Goal: Transaction & Acquisition: Purchase product/service

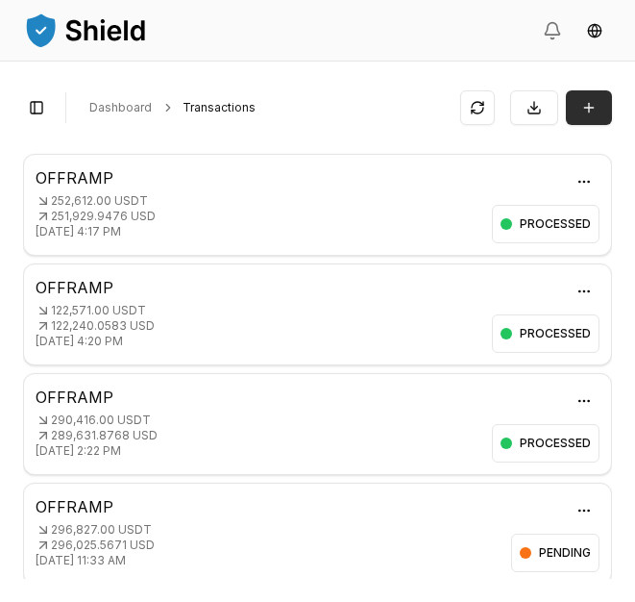
click at [584, 108] on button "Transaction" at bounding box center [589, 107] width 46 height 35
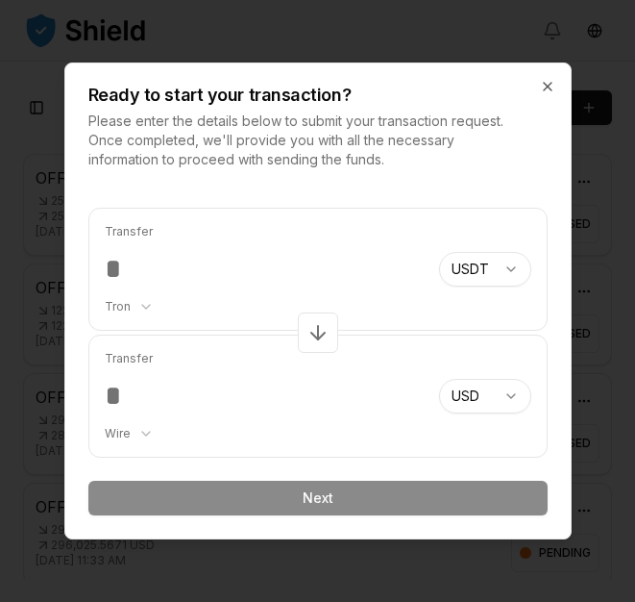
click at [135, 271] on input "number" at bounding box center [264, 269] width 319 height 35
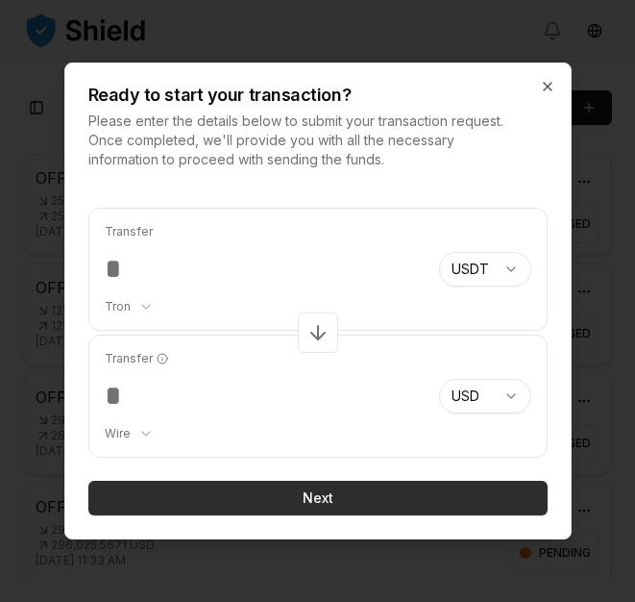
type input "*****"
click at [324, 496] on button "Next" at bounding box center [317, 497] width 459 height 35
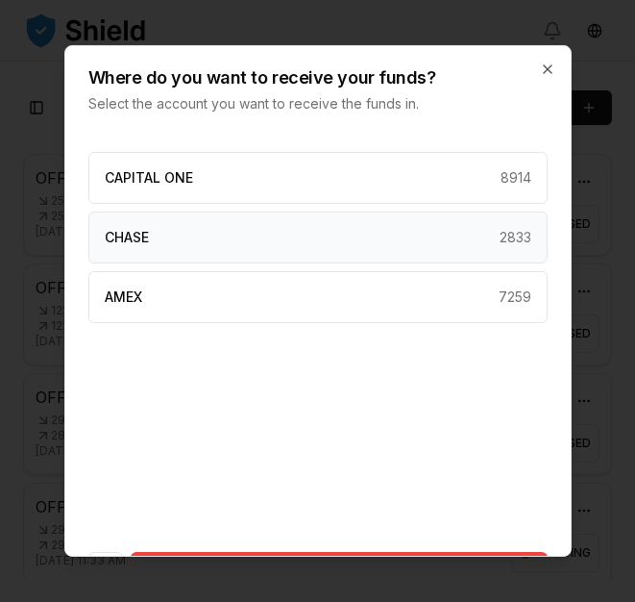
click at [281, 237] on div "CHASE 2833" at bounding box center [317, 237] width 459 height 52
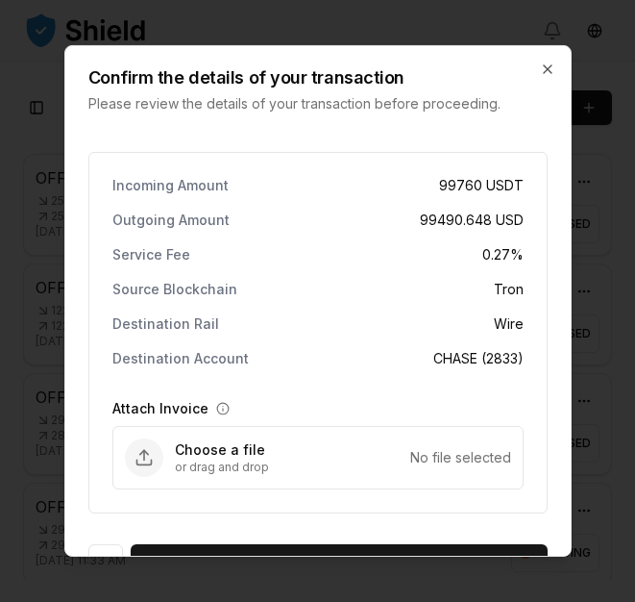
scroll to position [46, 0]
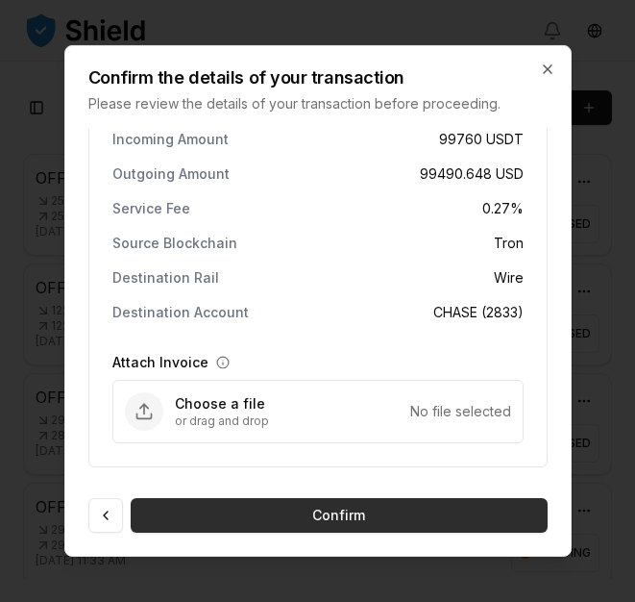
click at [338, 517] on button "Confirm" at bounding box center [339, 515] width 417 height 35
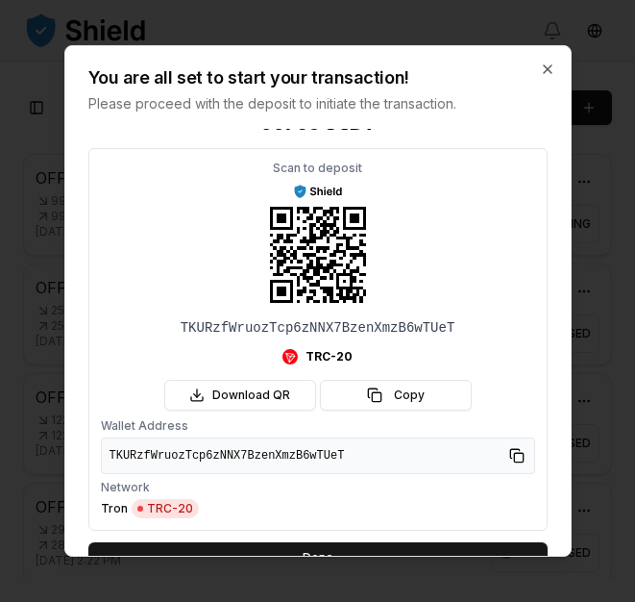
scroll to position [0, 0]
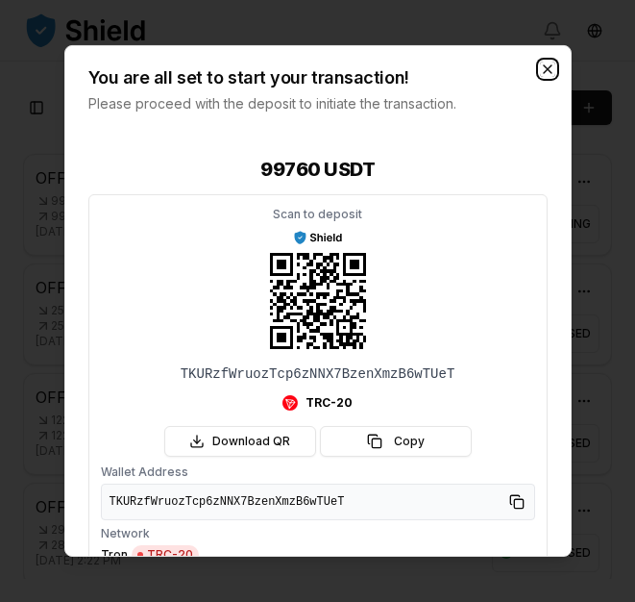
click at [546, 73] on icon "button" at bounding box center [547, 68] width 15 height 15
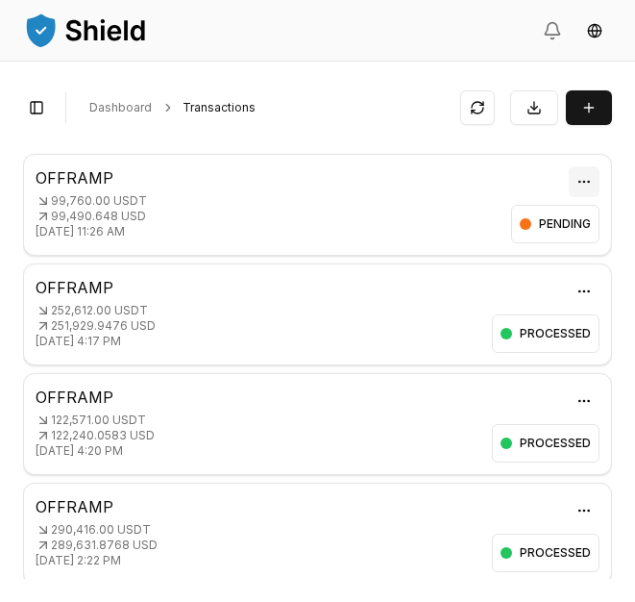
click at [586, 181] on html "Transactions Counterparties Virtual Account Referrals Invoices Wallet Scans Lin…" at bounding box center [317, 301] width 635 height 602
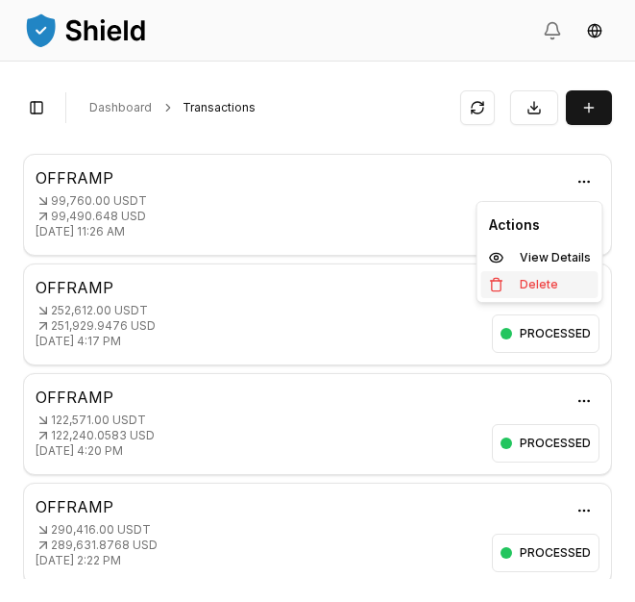
click at [527, 285] on p "Delete" at bounding box center [539, 285] width 38 height 12
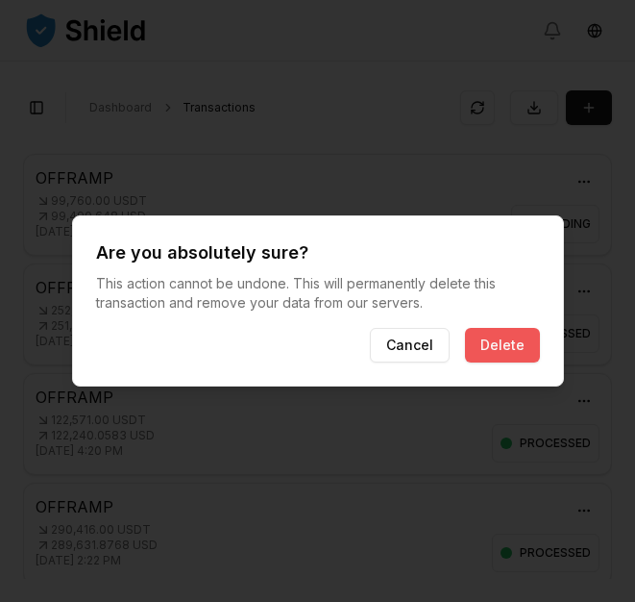
click at [506, 349] on button "Delete" at bounding box center [502, 345] width 75 height 35
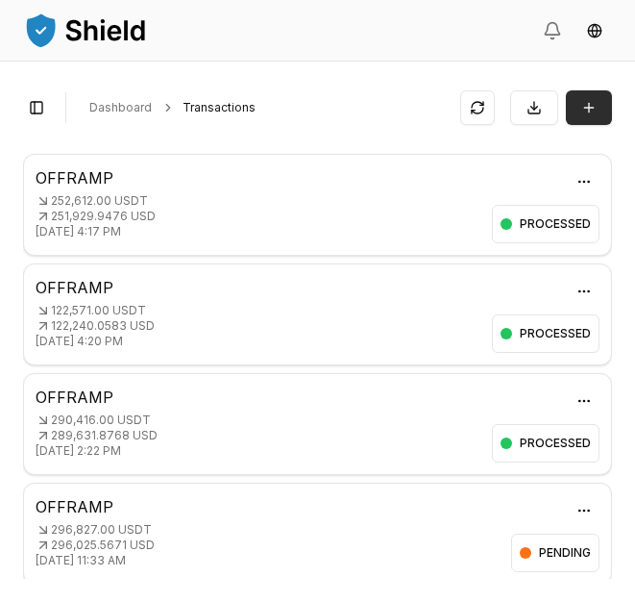
click at [602, 115] on button "Transaction" at bounding box center [589, 107] width 46 height 35
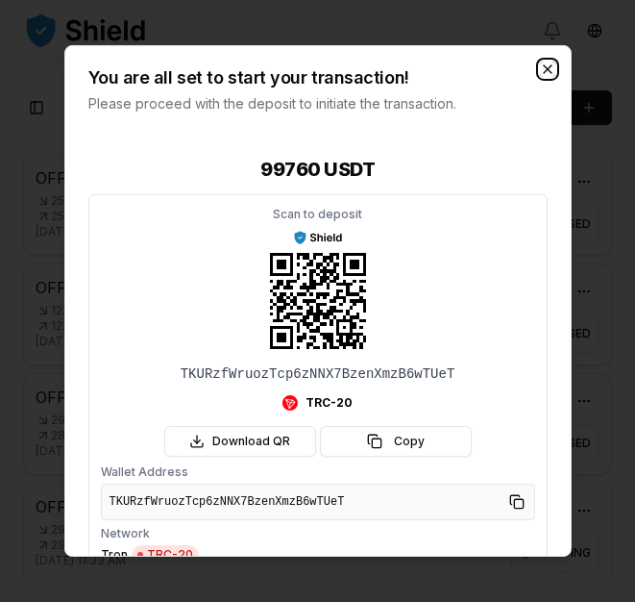
click at [544, 72] on icon "button" at bounding box center [548, 69] width 8 height 8
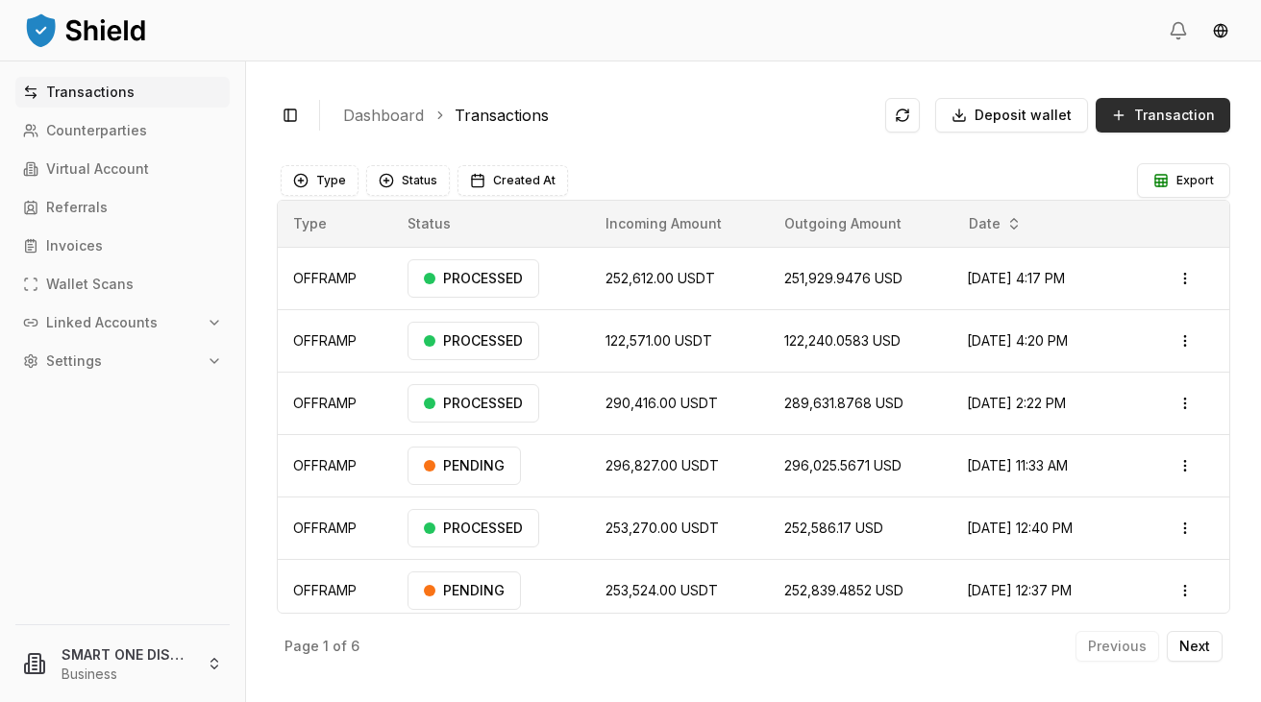
click at [634, 120] on span "Transaction" at bounding box center [1174, 115] width 81 height 19
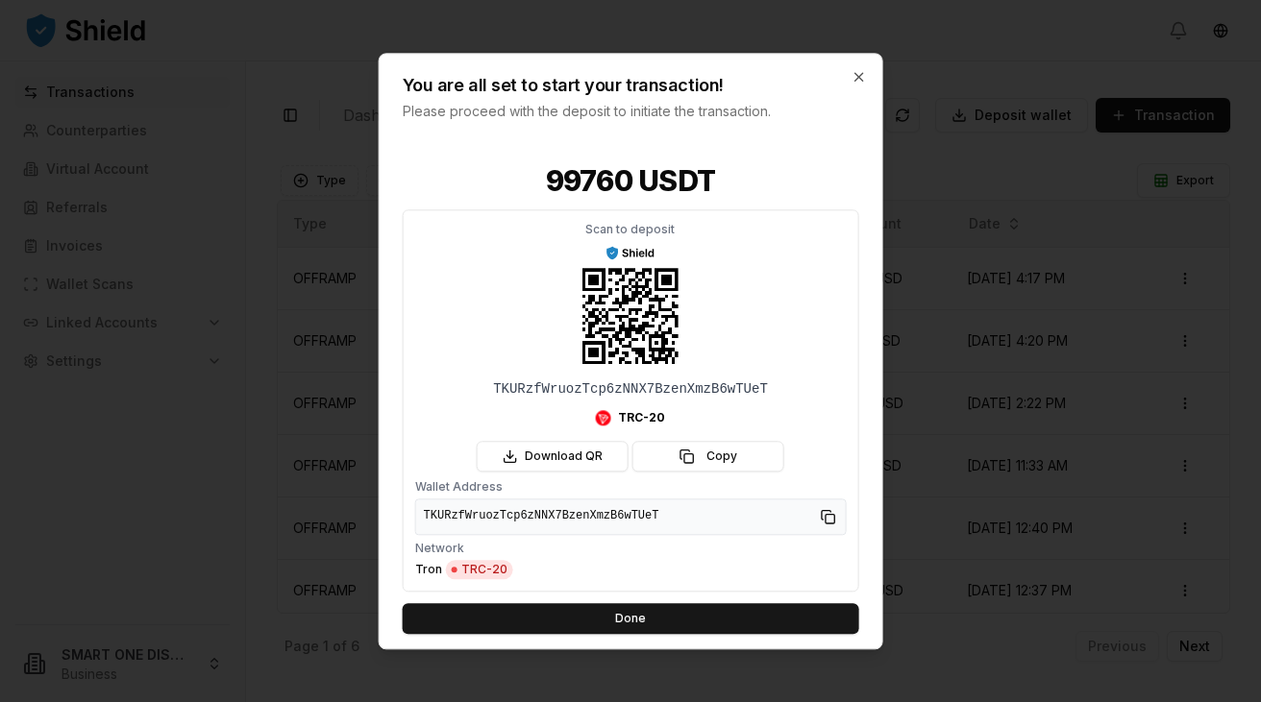
scroll to position [8, 0]
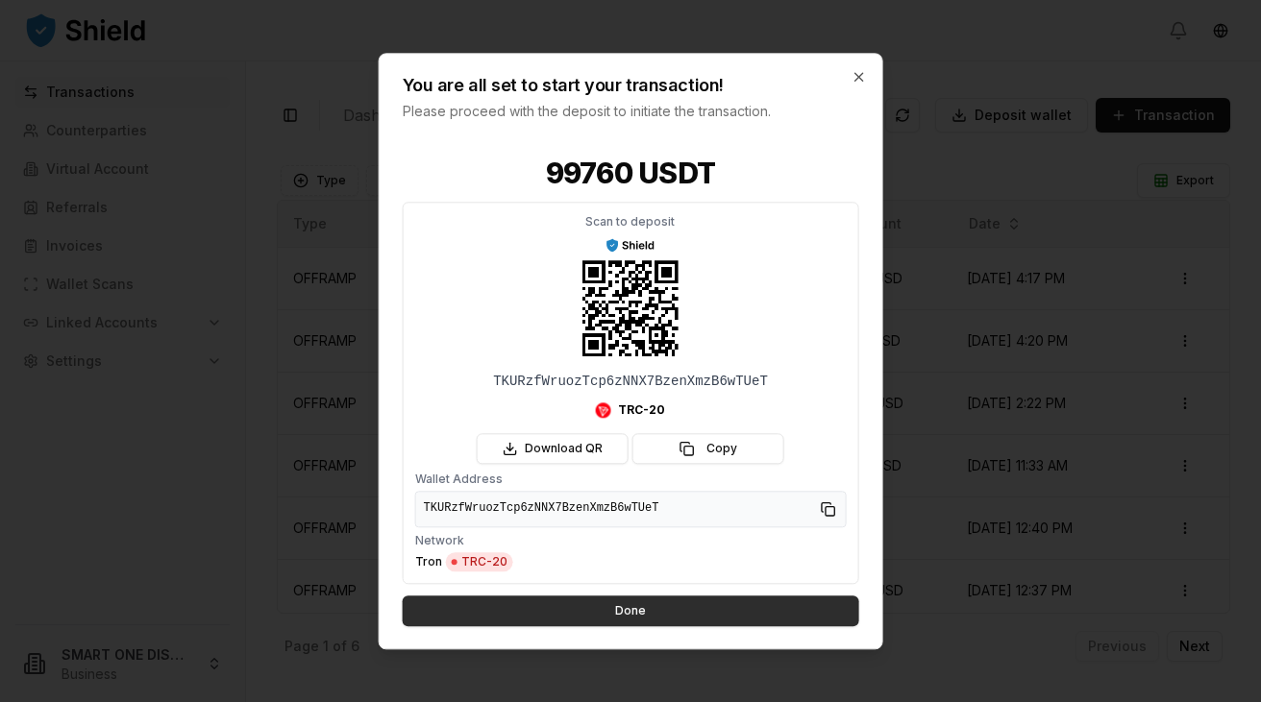
click at [634, 601] on button "Done" at bounding box center [631, 611] width 456 height 31
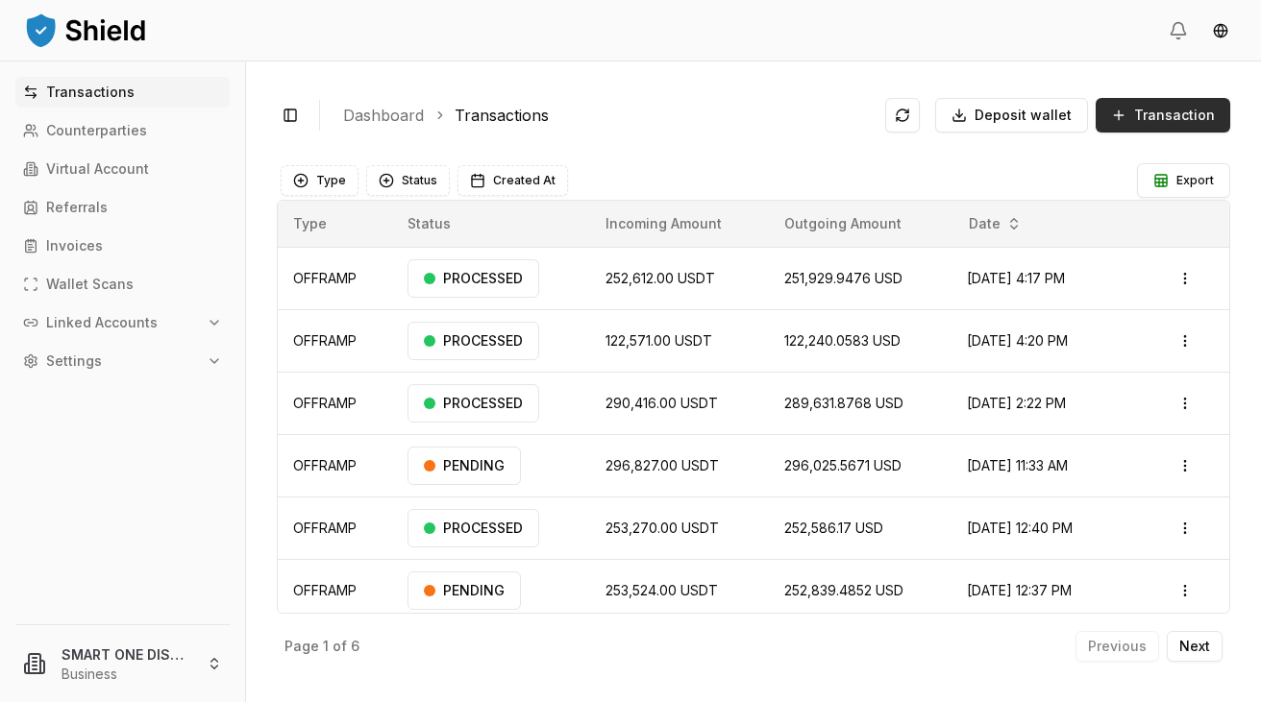
click at [634, 124] on span "Transaction" at bounding box center [1174, 115] width 81 height 19
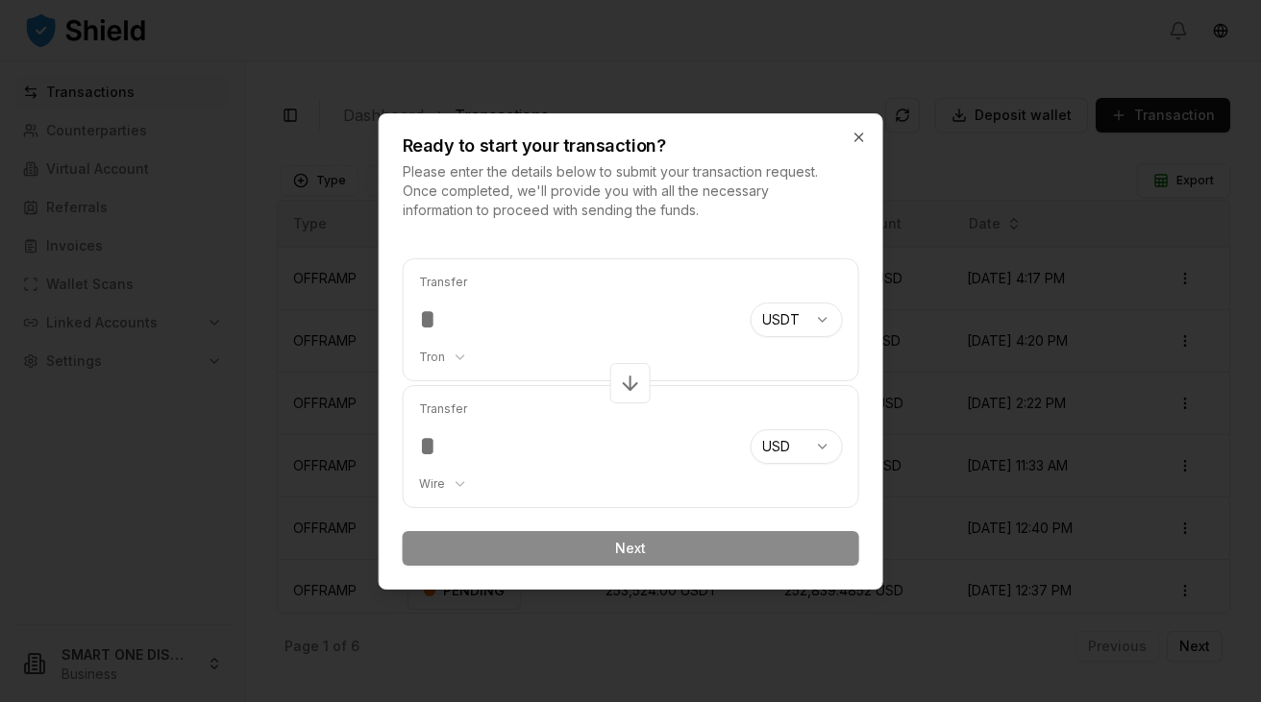
click at [440, 320] on input "number" at bounding box center [577, 320] width 316 height 35
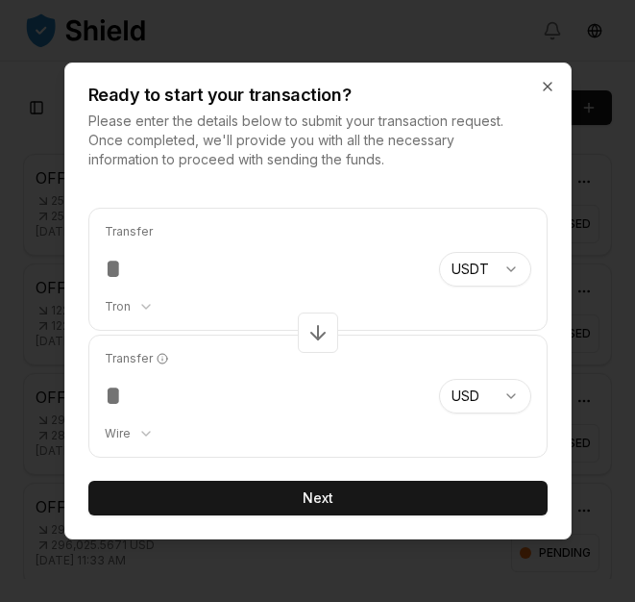
type input "****"
click at [287, 384] on input "********" at bounding box center [264, 396] width 319 height 35
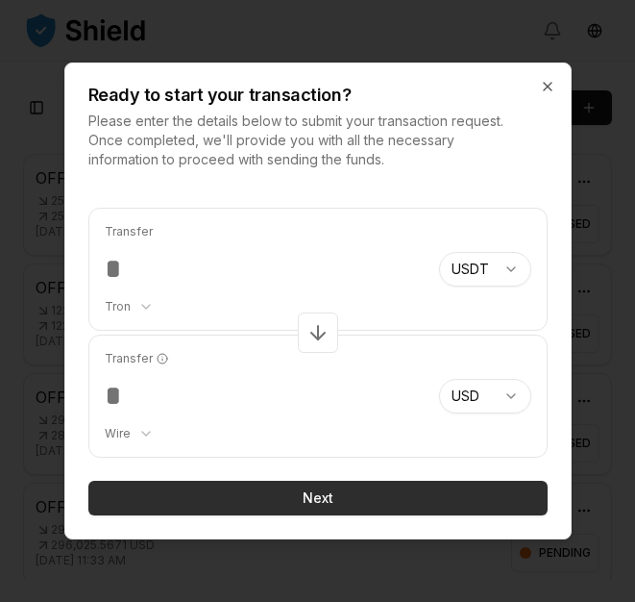
click at [307, 500] on button "Next" at bounding box center [317, 497] width 459 height 35
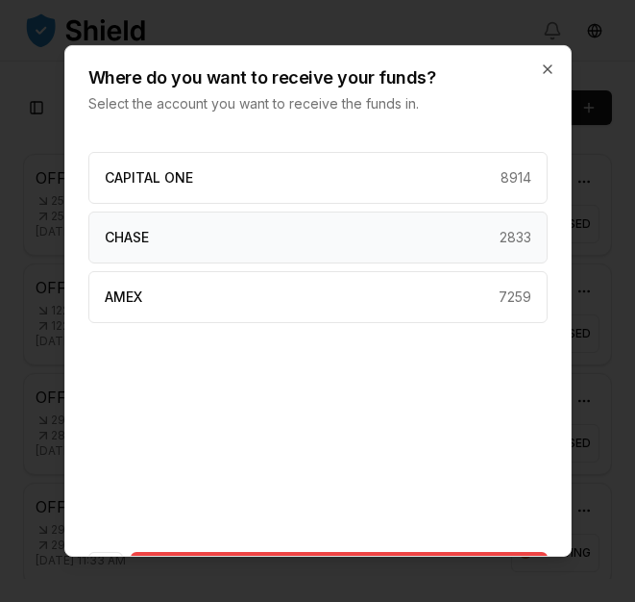
click at [245, 233] on div "CHASE 2833" at bounding box center [317, 237] width 459 height 52
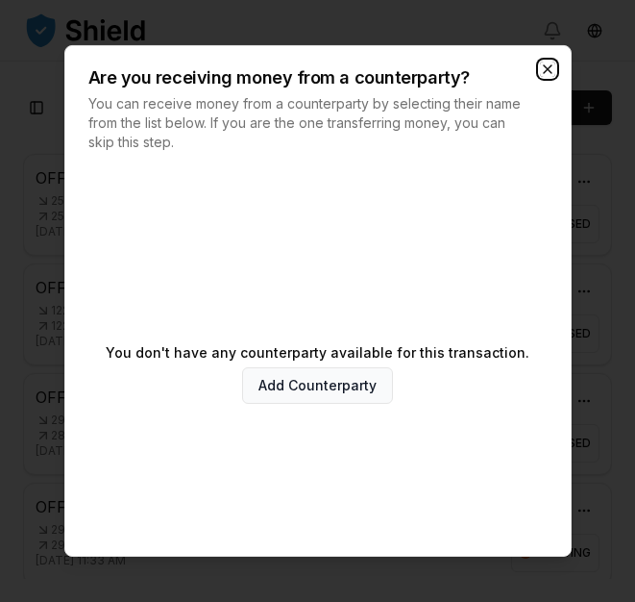
click at [548, 68] on icon "button" at bounding box center [548, 69] width 8 height 8
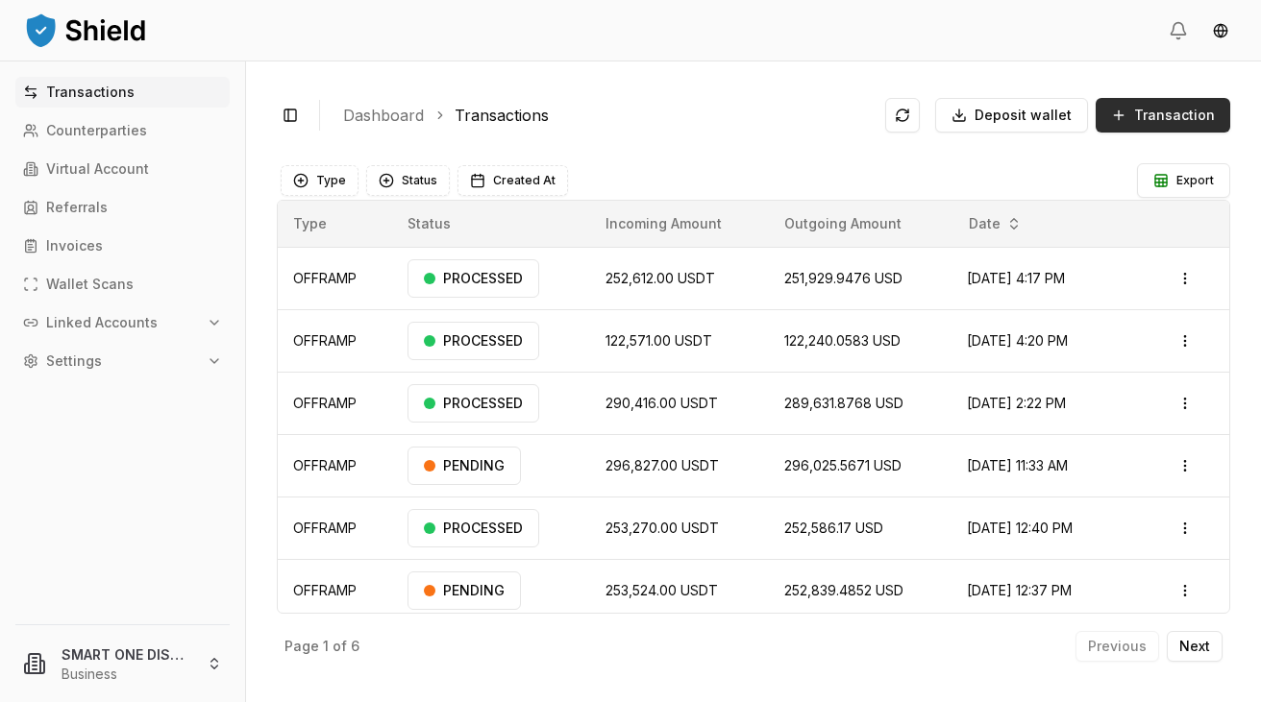
click at [634, 117] on span "Transaction" at bounding box center [1174, 115] width 81 height 19
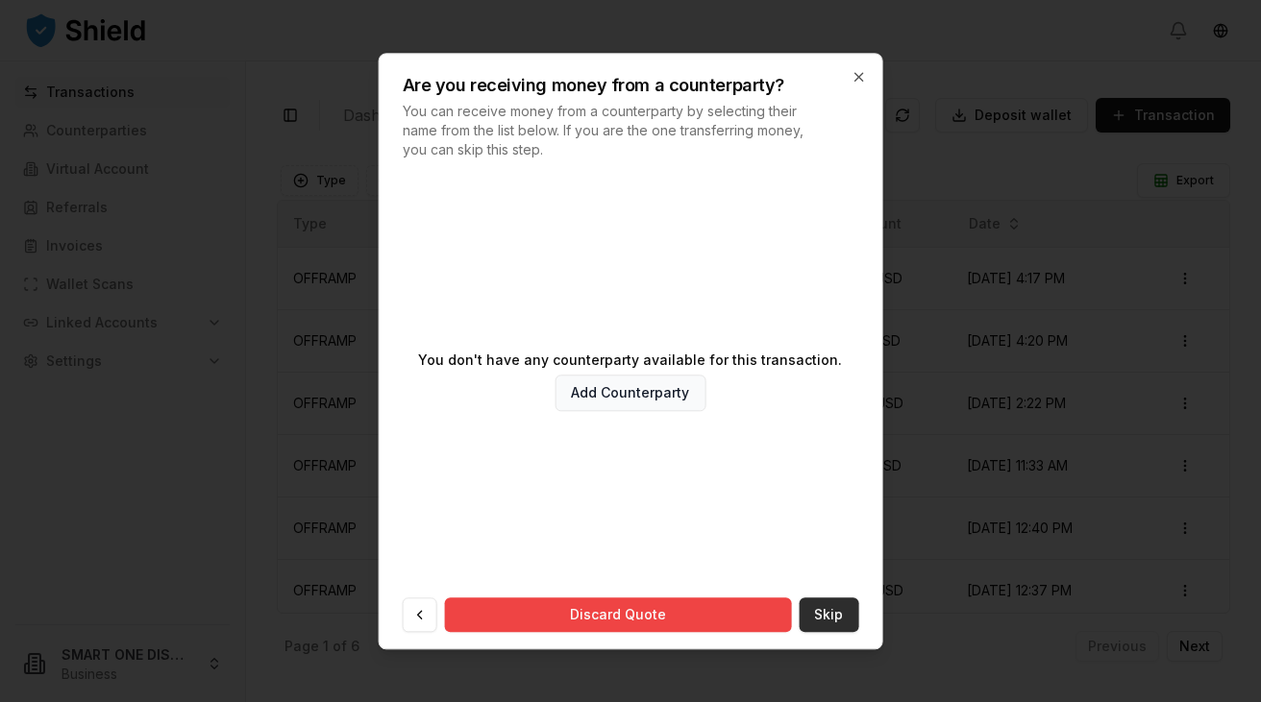
click at [634, 601] on button "Skip" at bounding box center [828, 615] width 60 height 35
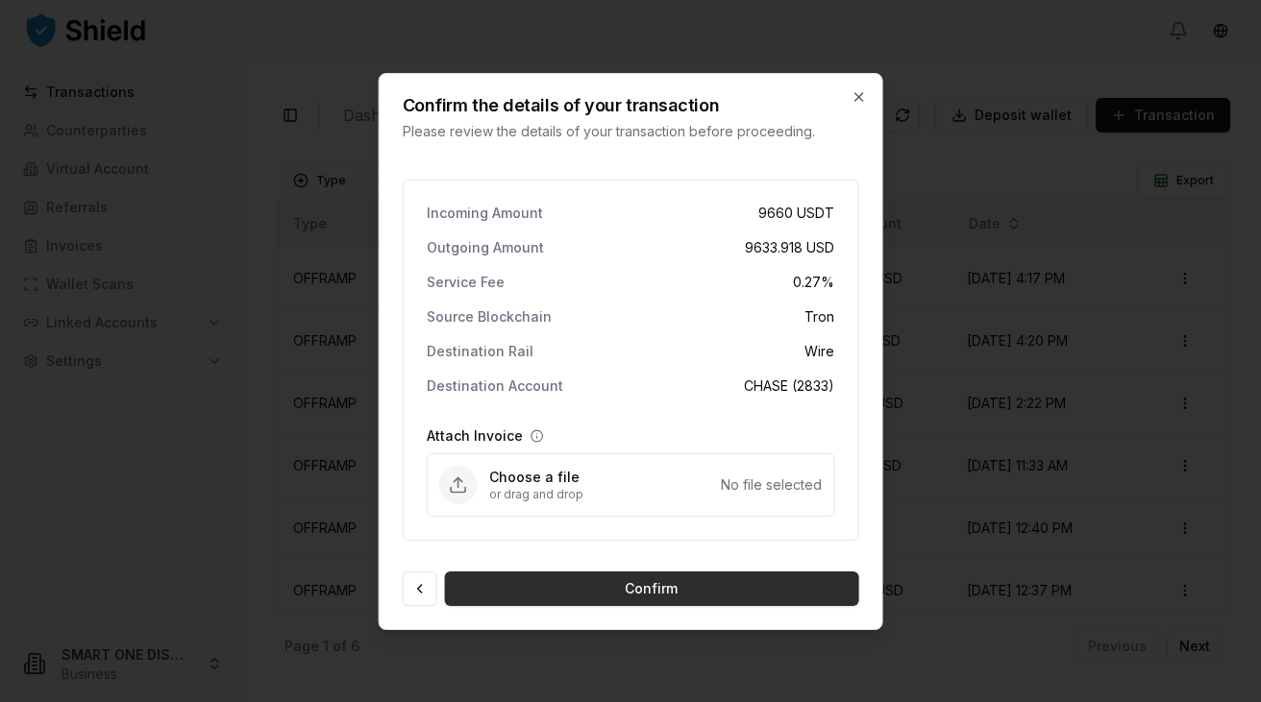
click at [634, 590] on button "Confirm" at bounding box center [652, 589] width 414 height 35
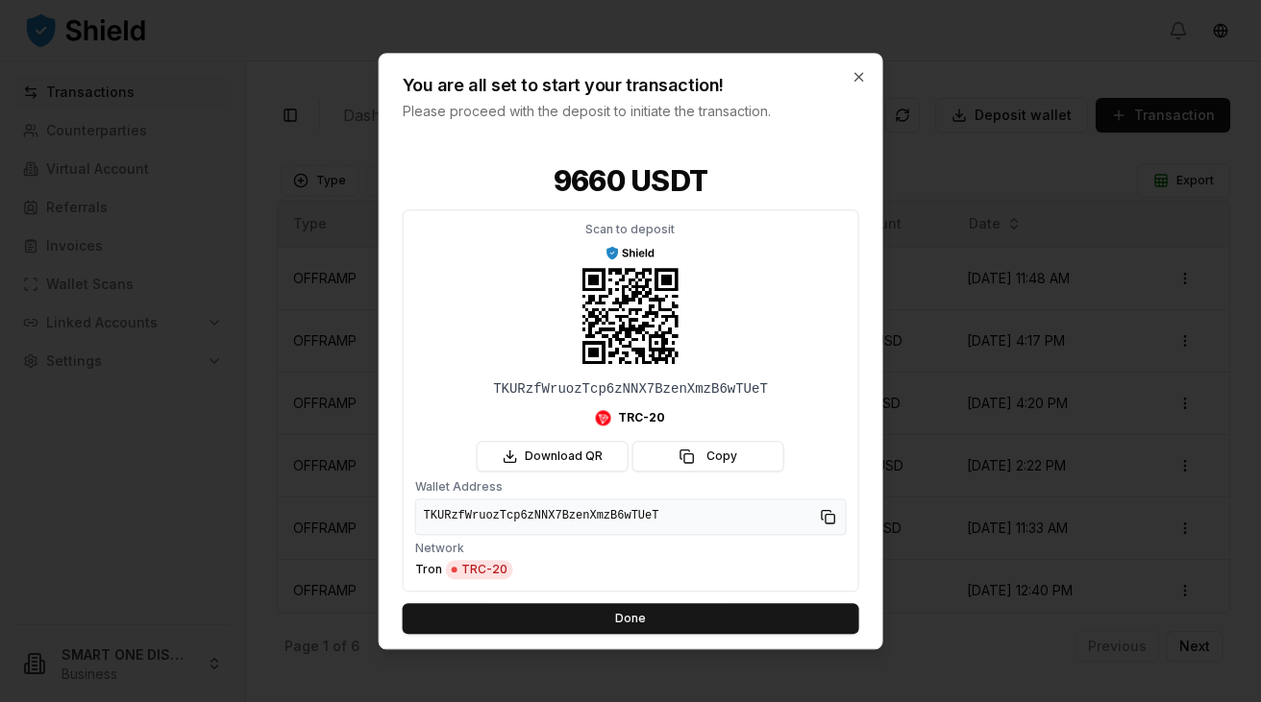
click at [182, 503] on div at bounding box center [630, 351] width 1261 height 702
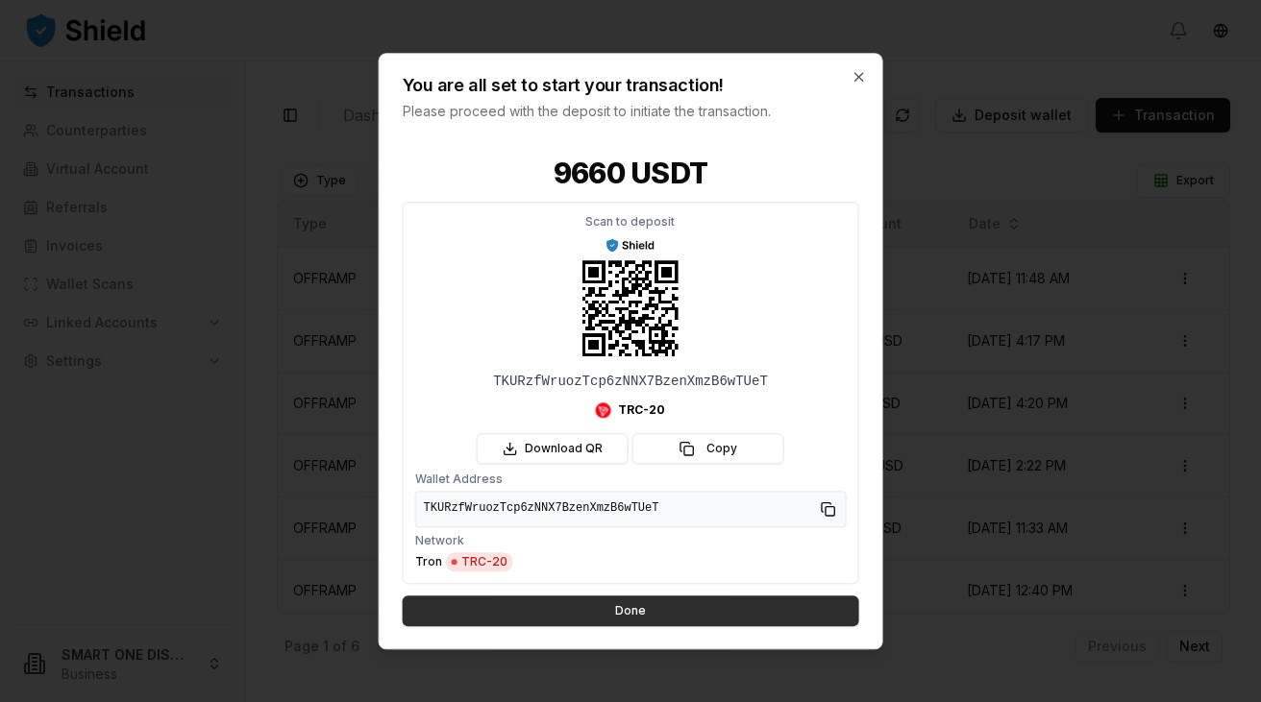
click at [613, 601] on button "Done" at bounding box center [631, 611] width 456 height 31
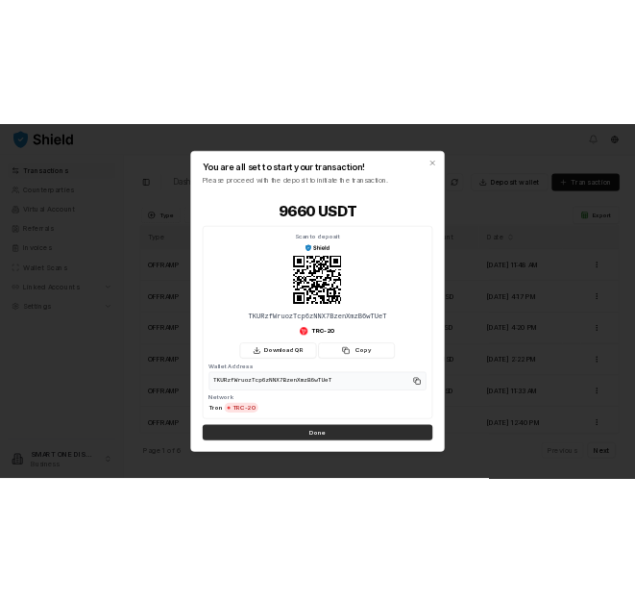
scroll to position [0, 0]
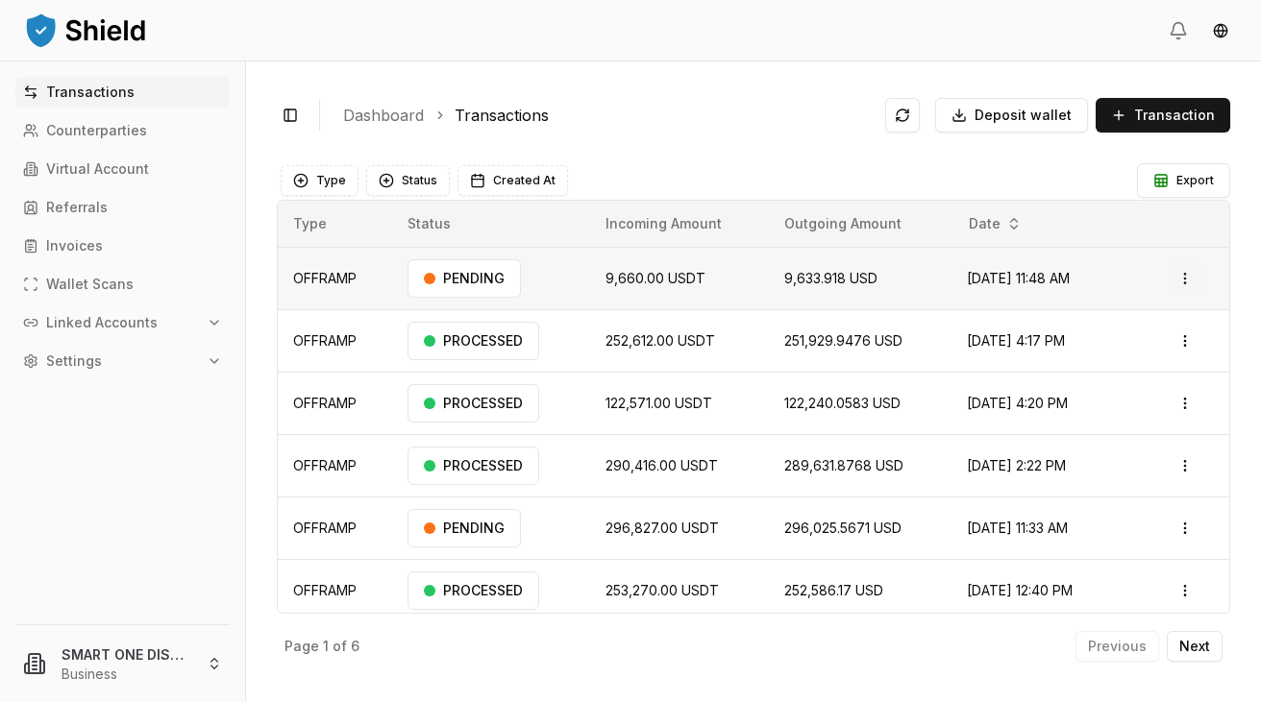
click at [634, 279] on html "Transactions Counterparties Virtual Account Referrals Invoices Wallet Scans Lin…" at bounding box center [630, 351] width 1261 height 702
click at [634, 383] on p "Delete" at bounding box center [1143, 382] width 38 height 12
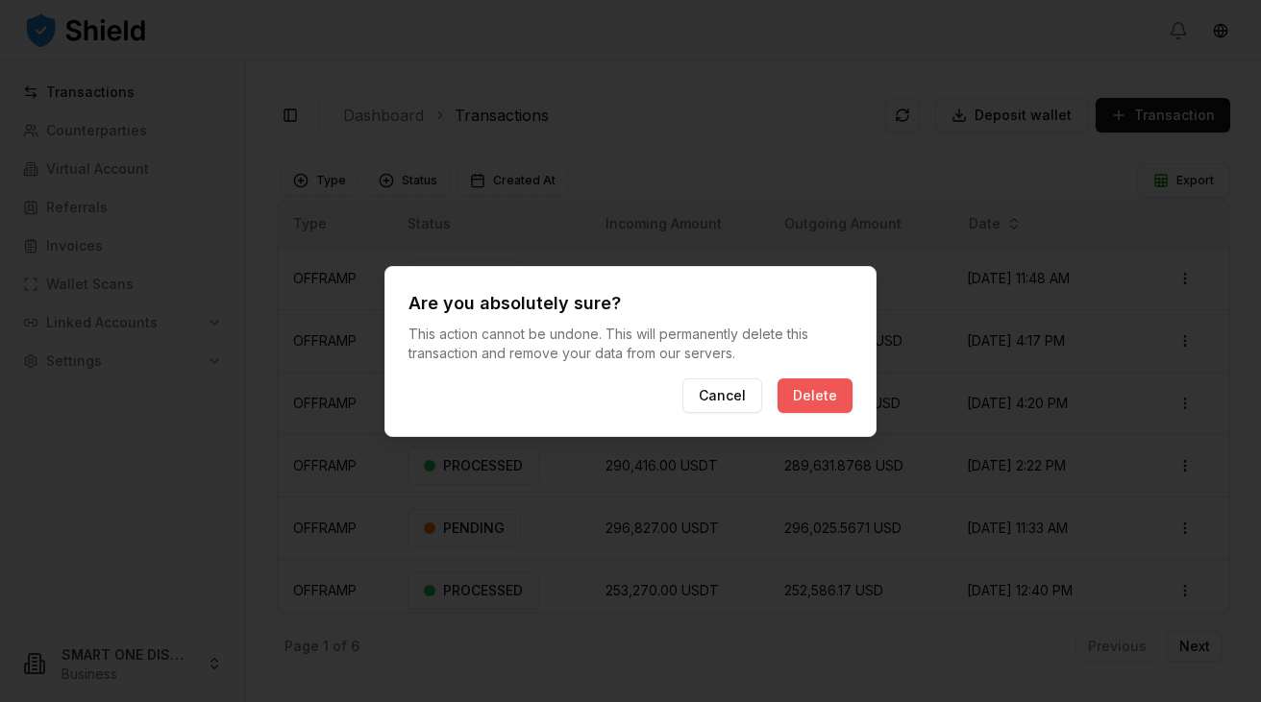
click at [634, 396] on button "Delete" at bounding box center [814, 396] width 75 height 35
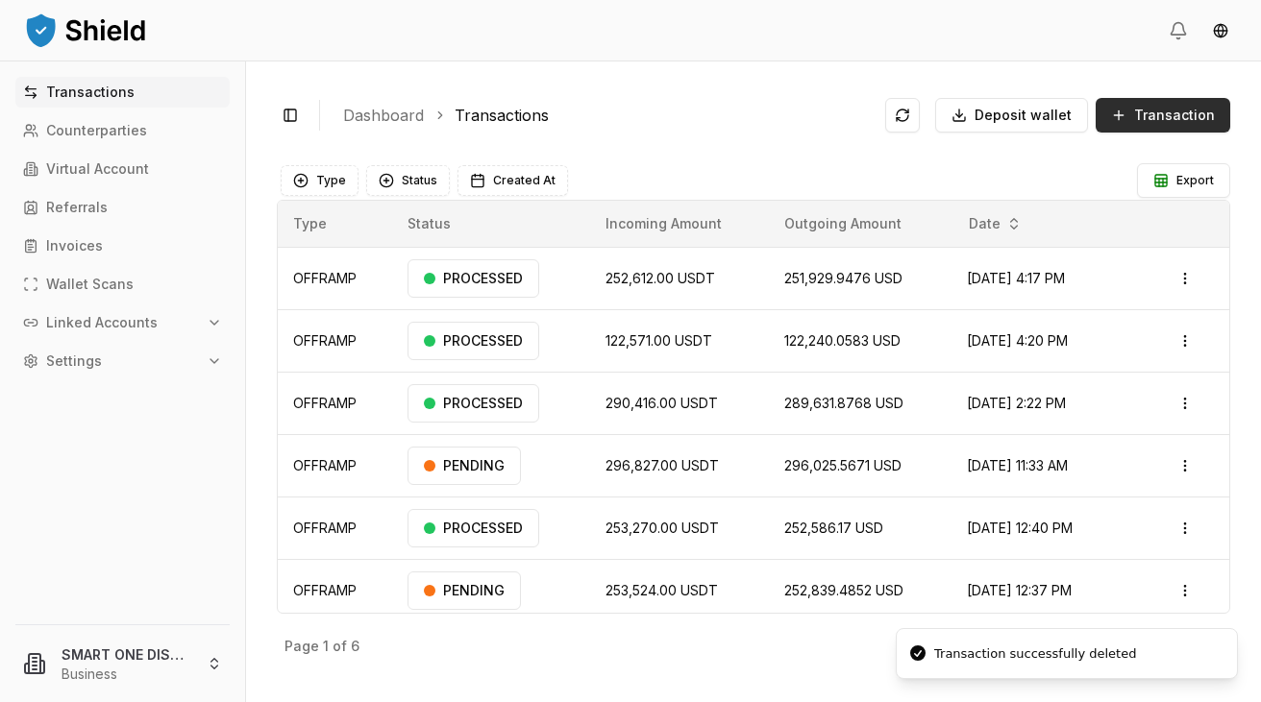
click at [634, 118] on span "Transaction" at bounding box center [1174, 115] width 81 height 19
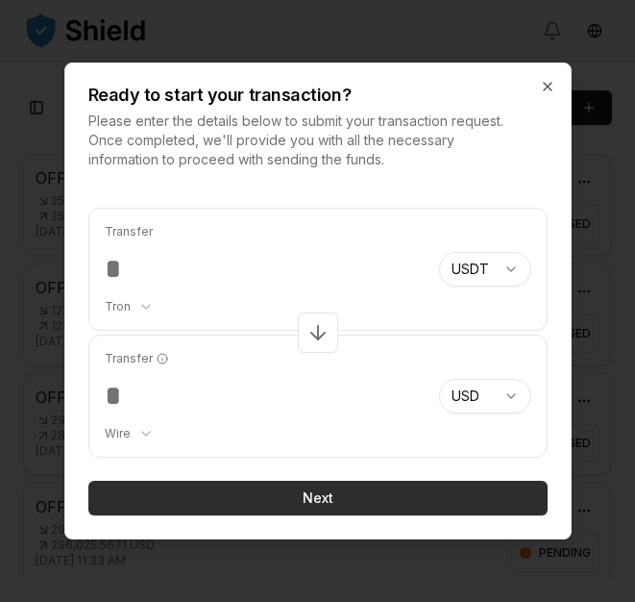
type input "*****"
click at [332, 501] on button "Next" at bounding box center [317, 497] width 459 height 35
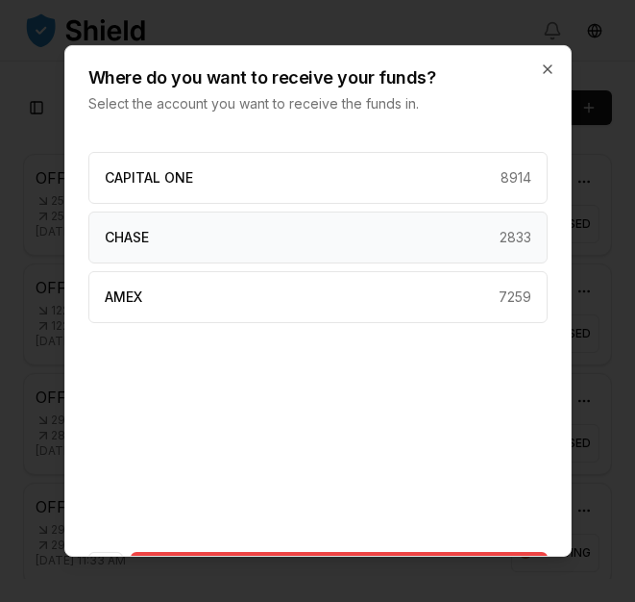
click at [233, 238] on div "CHASE 2833" at bounding box center [317, 237] width 459 height 52
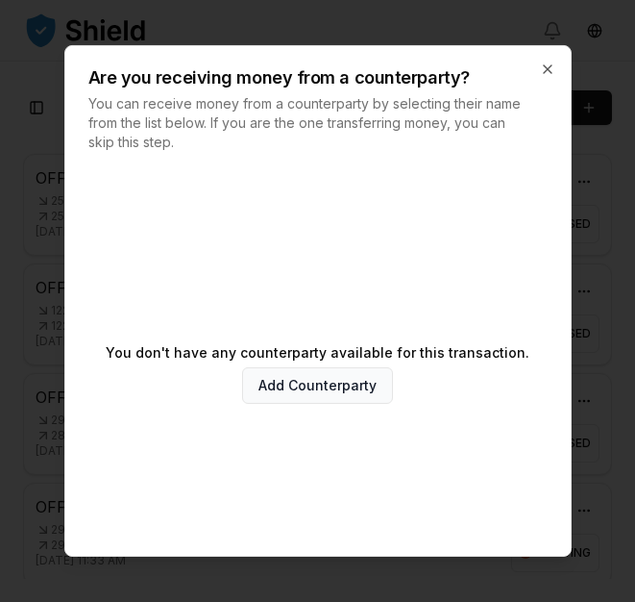
scroll to position [92, 0]
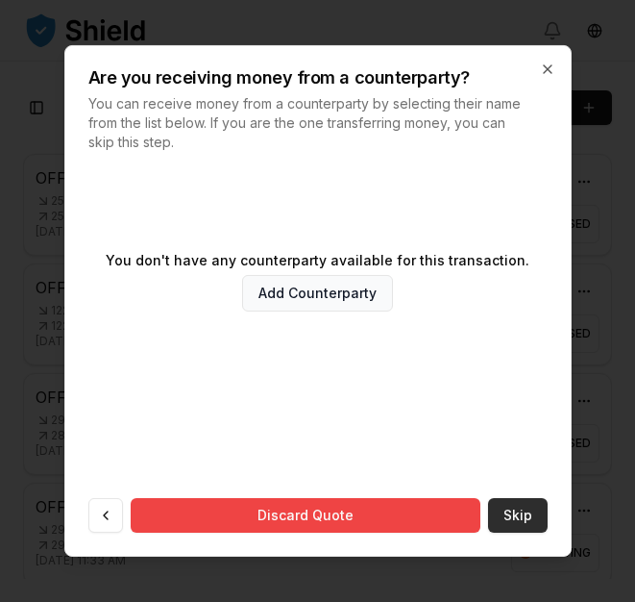
click at [521, 517] on button "Skip" at bounding box center [518, 515] width 60 height 35
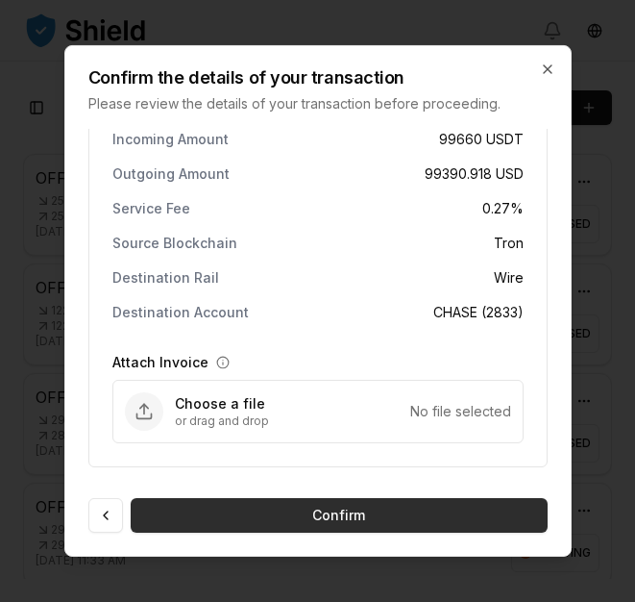
click at [338, 515] on button "Confirm" at bounding box center [339, 515] width 417 height 35
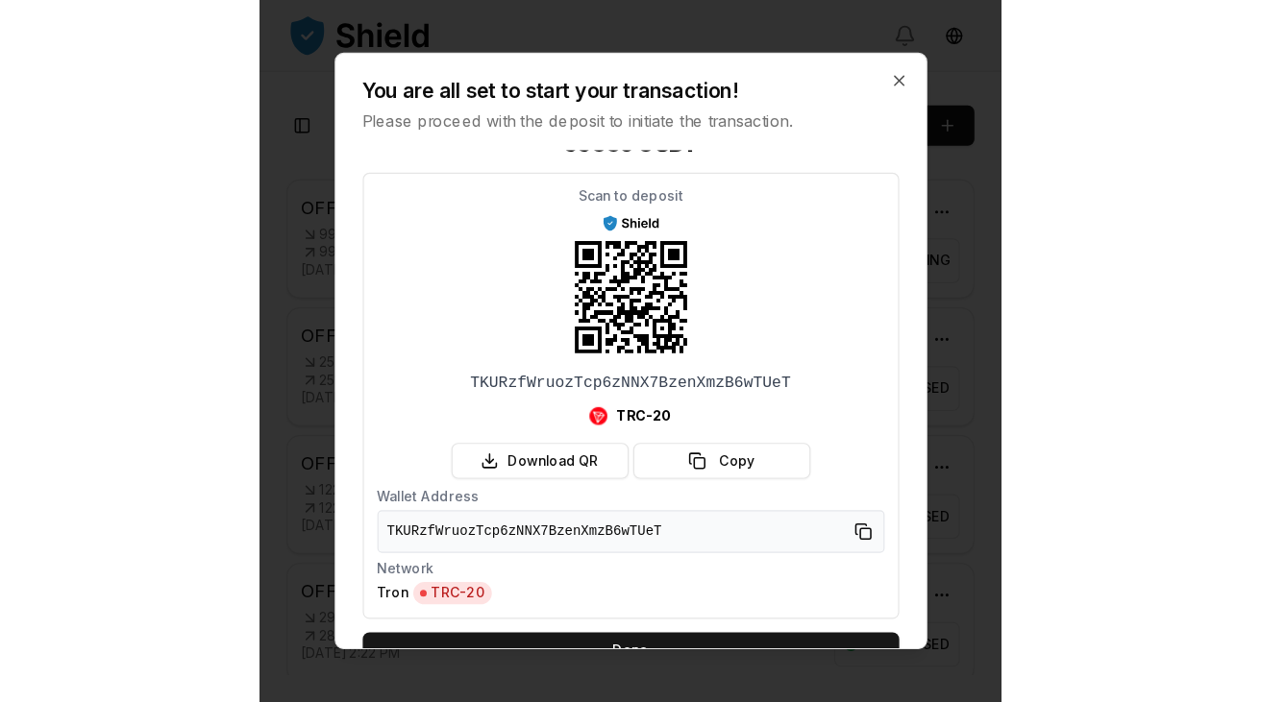
scroll to position [0, 0]
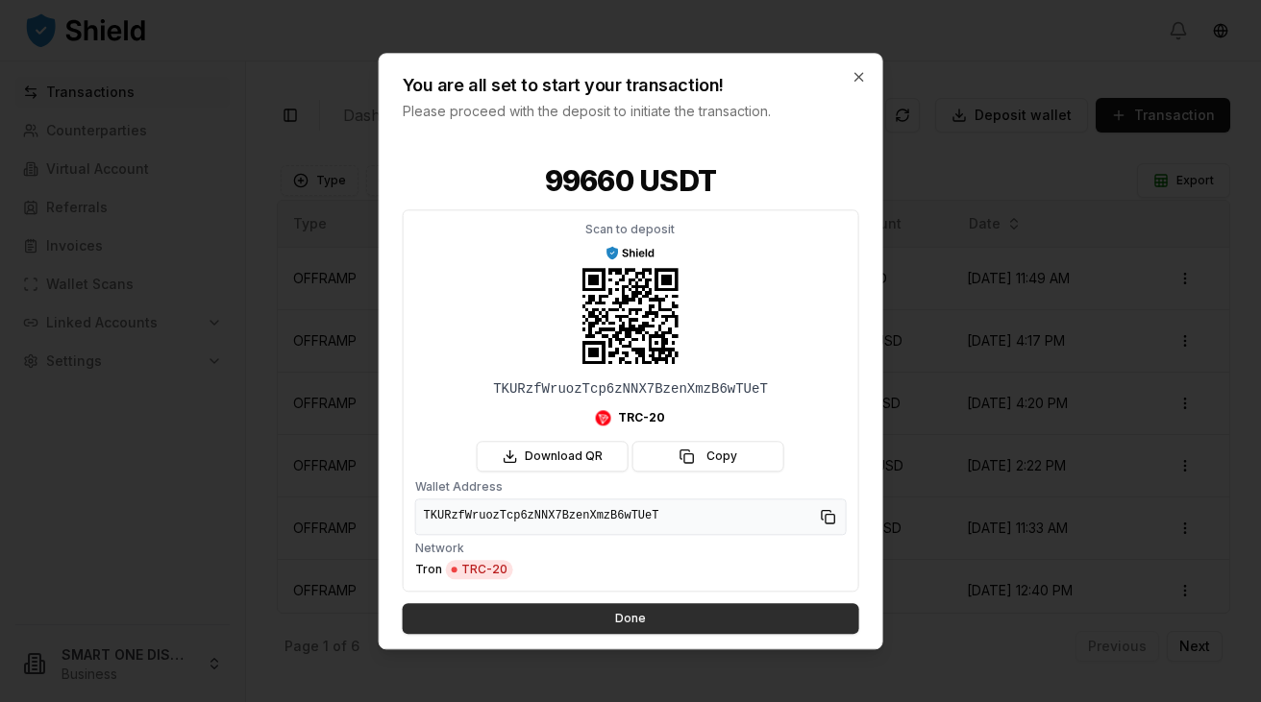
click at [606, 601] on button "Done" at bounding box center [631, 618] width 456 height 31
